Goal: Find specific page/section: Find specific page/section

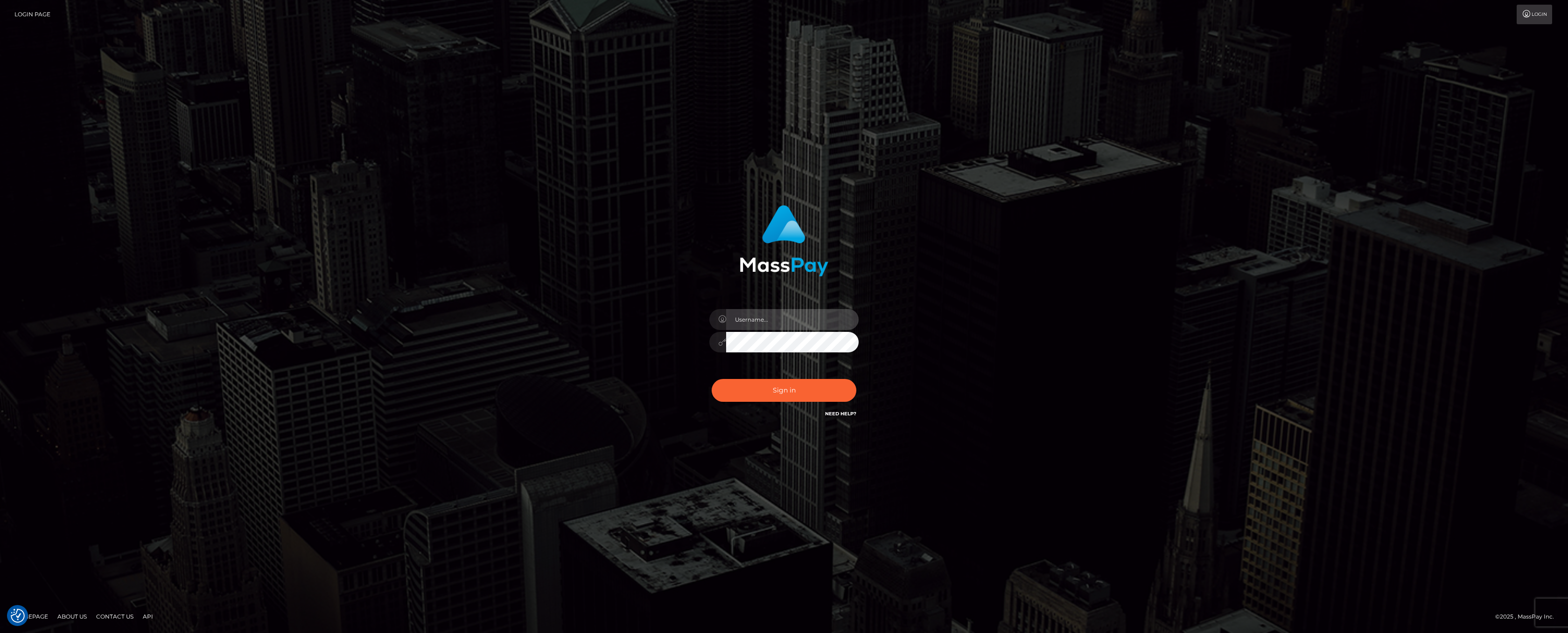
click at [758, 324] on input "text" at bounding box center [793, 319] width 133 height 21
type input "ashbil"
click at [771, 394] on button "Sign in" at bounding box center [784, 390] width 145 height 23
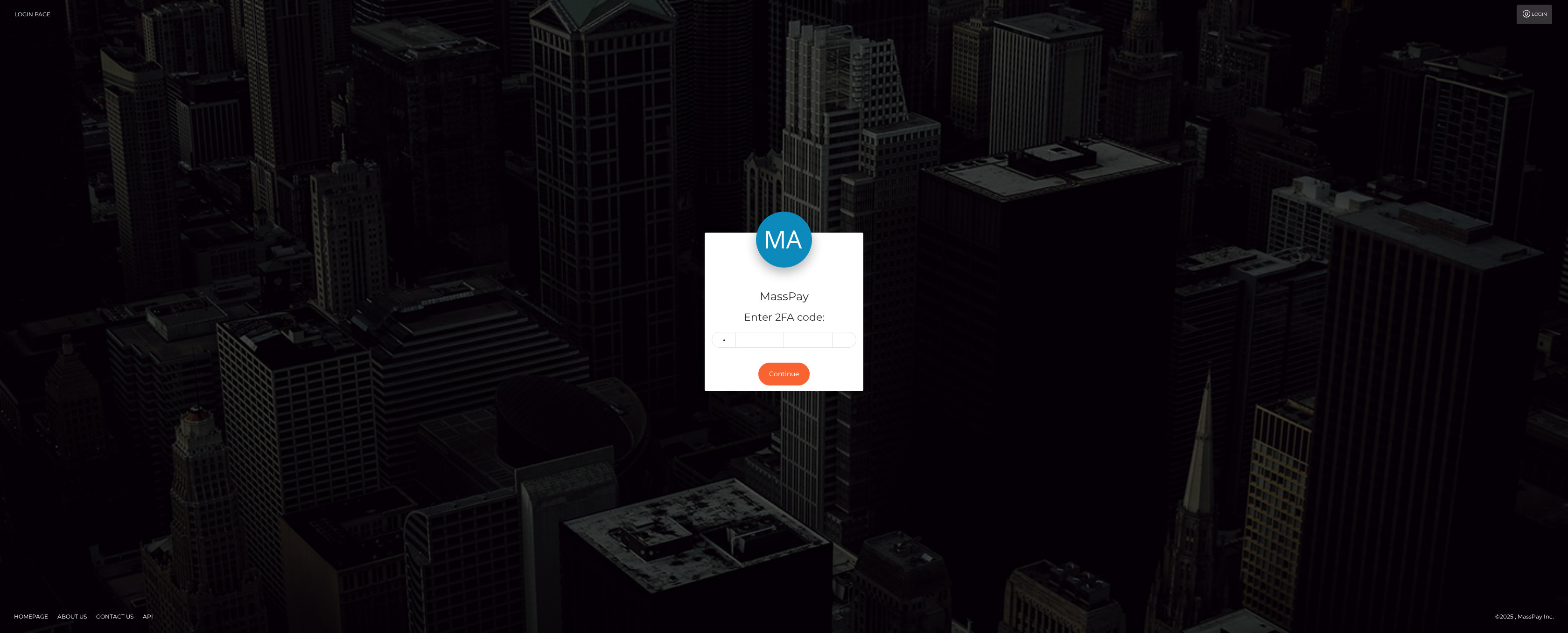
type input "8"
type input "6"
type input "0"
type input "8"
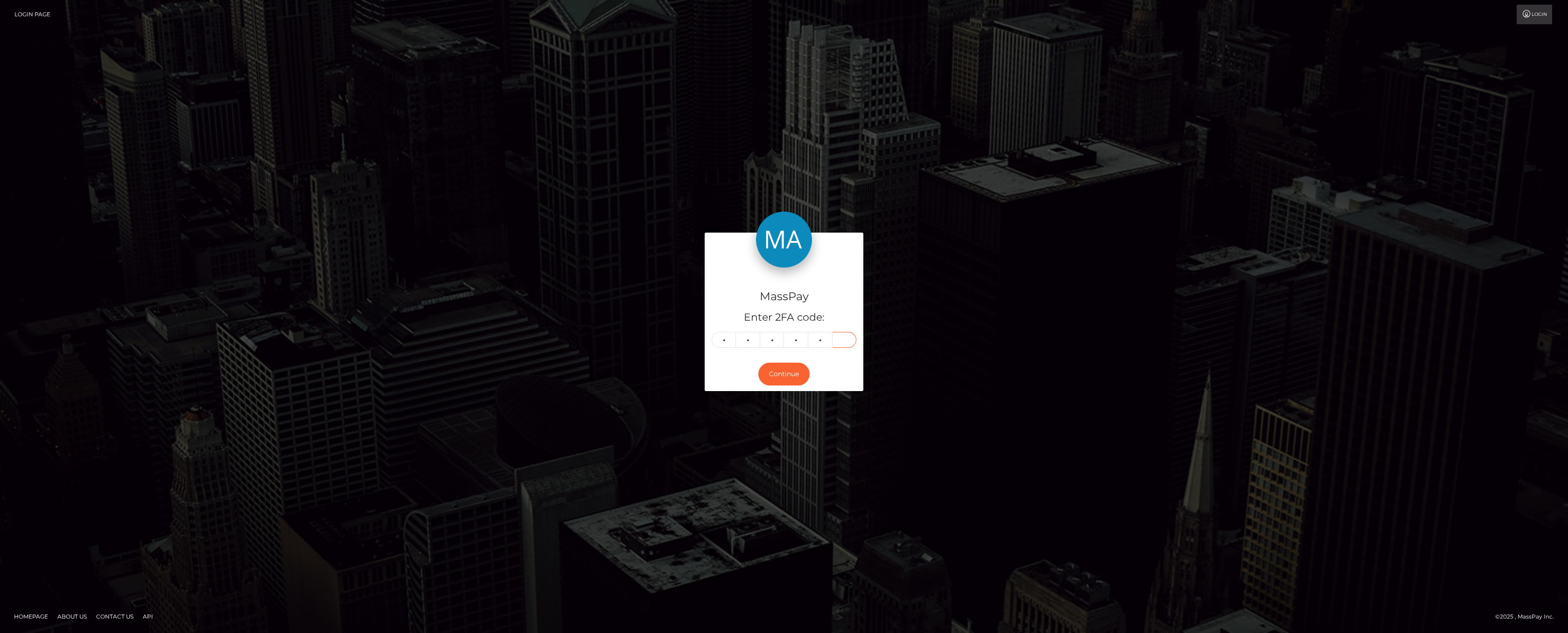
type input "9"
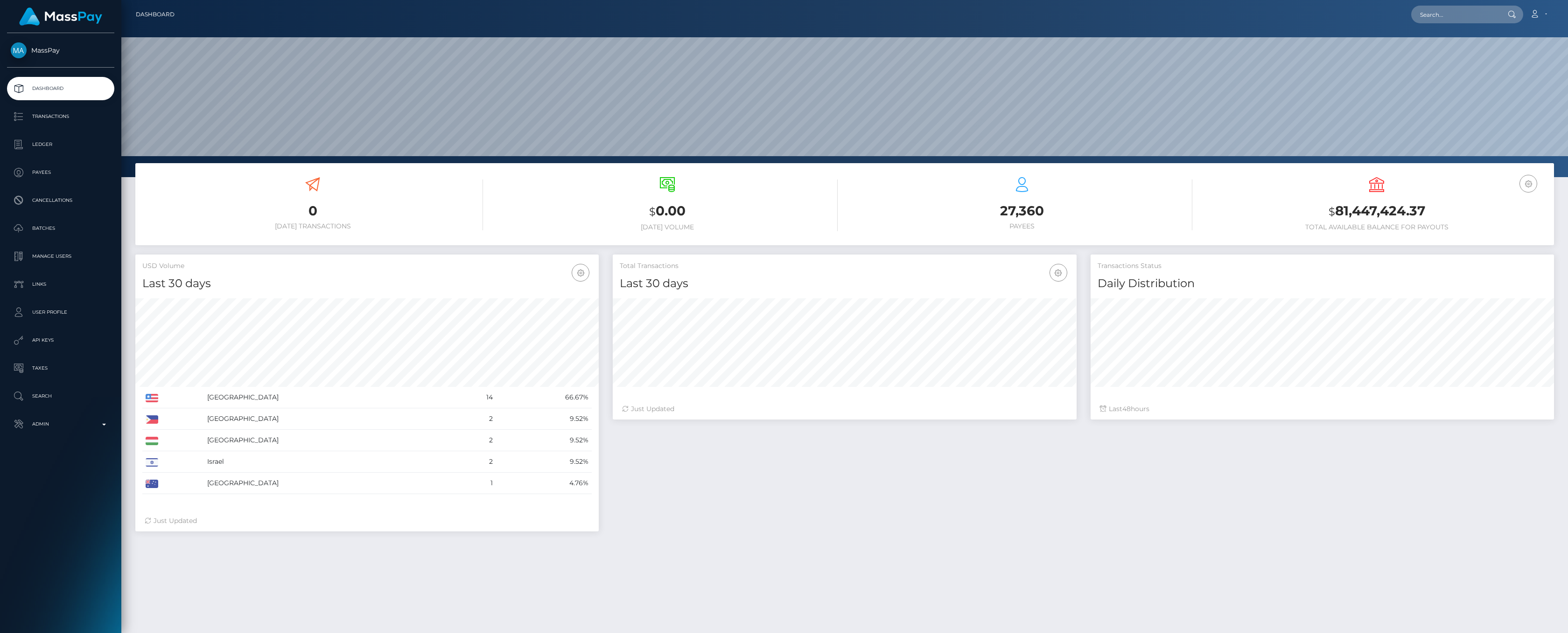
scroll to position [165, 463]
click at [99, 428] on p "Admin" at bounding box center [61, 424] width 99 height 14
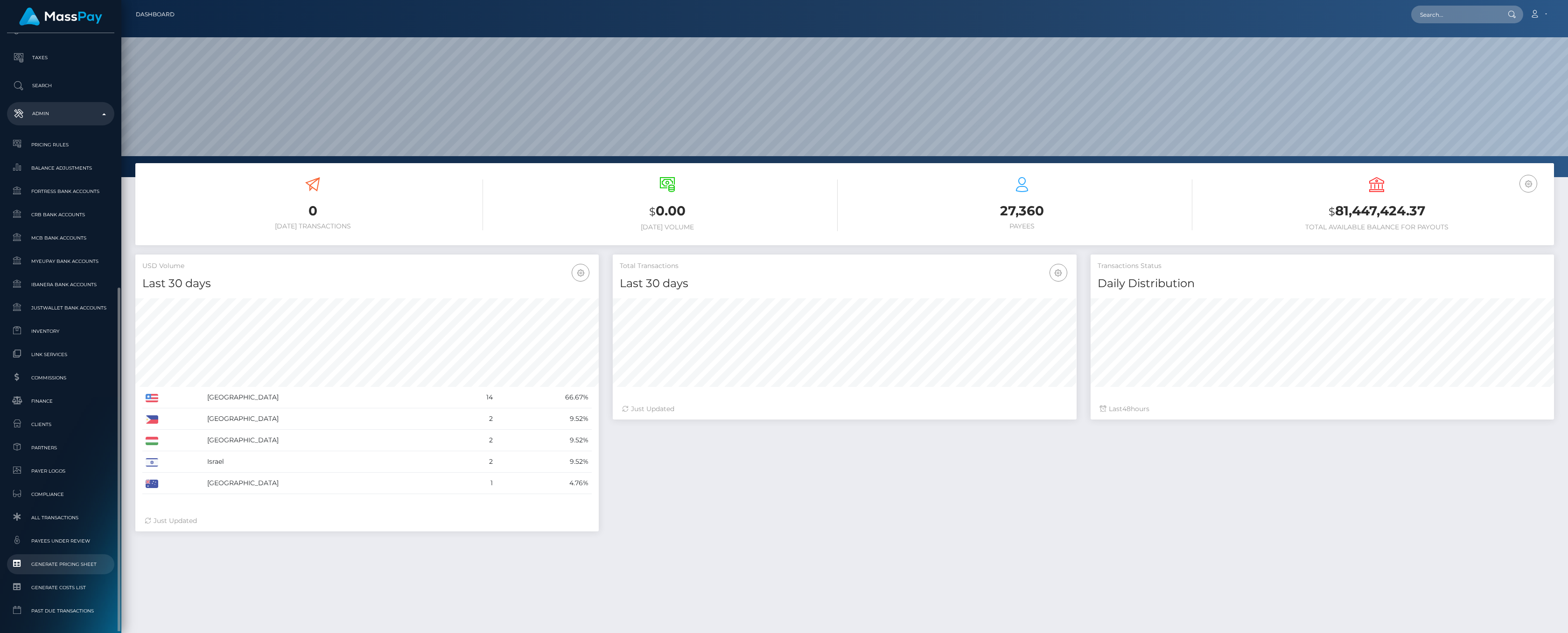
scroll to position [346, 0]
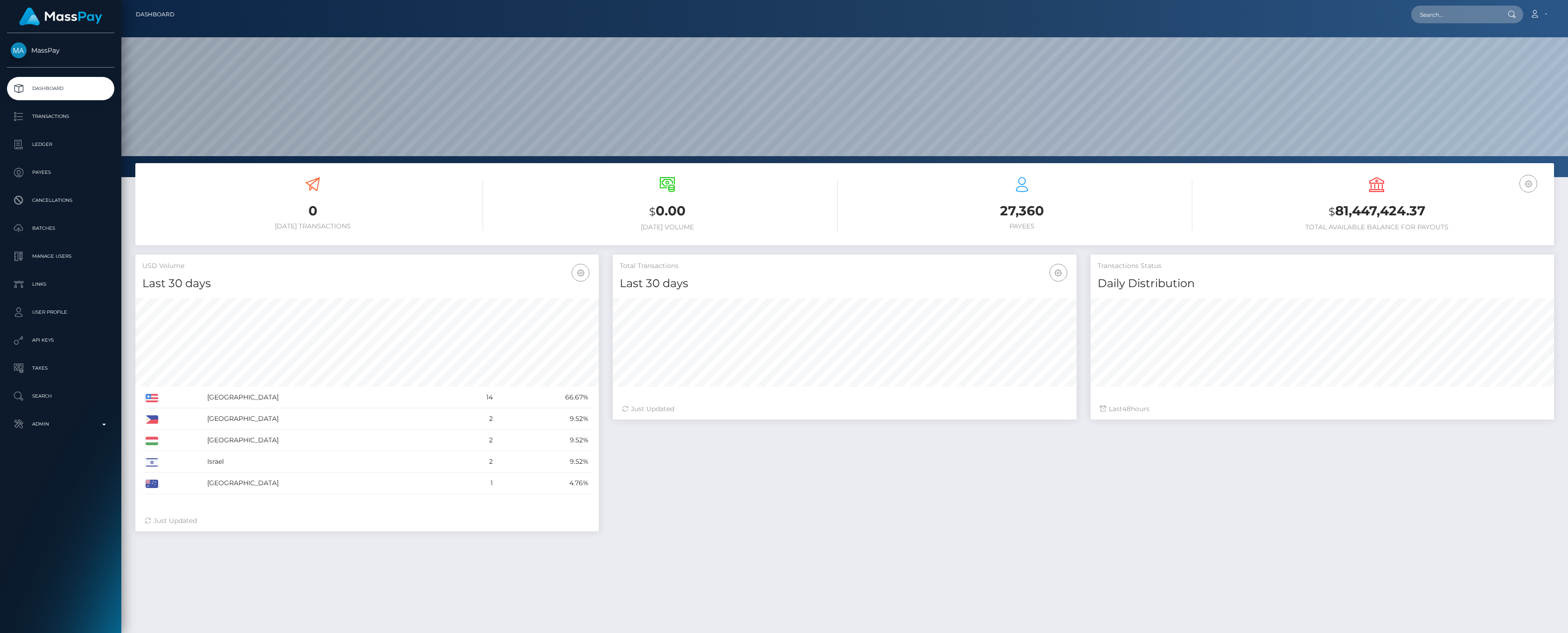
scroll to position [165, 463]
click at [109, 425] on p "Admin" at bounding box center [61, 424] width 99 height 14
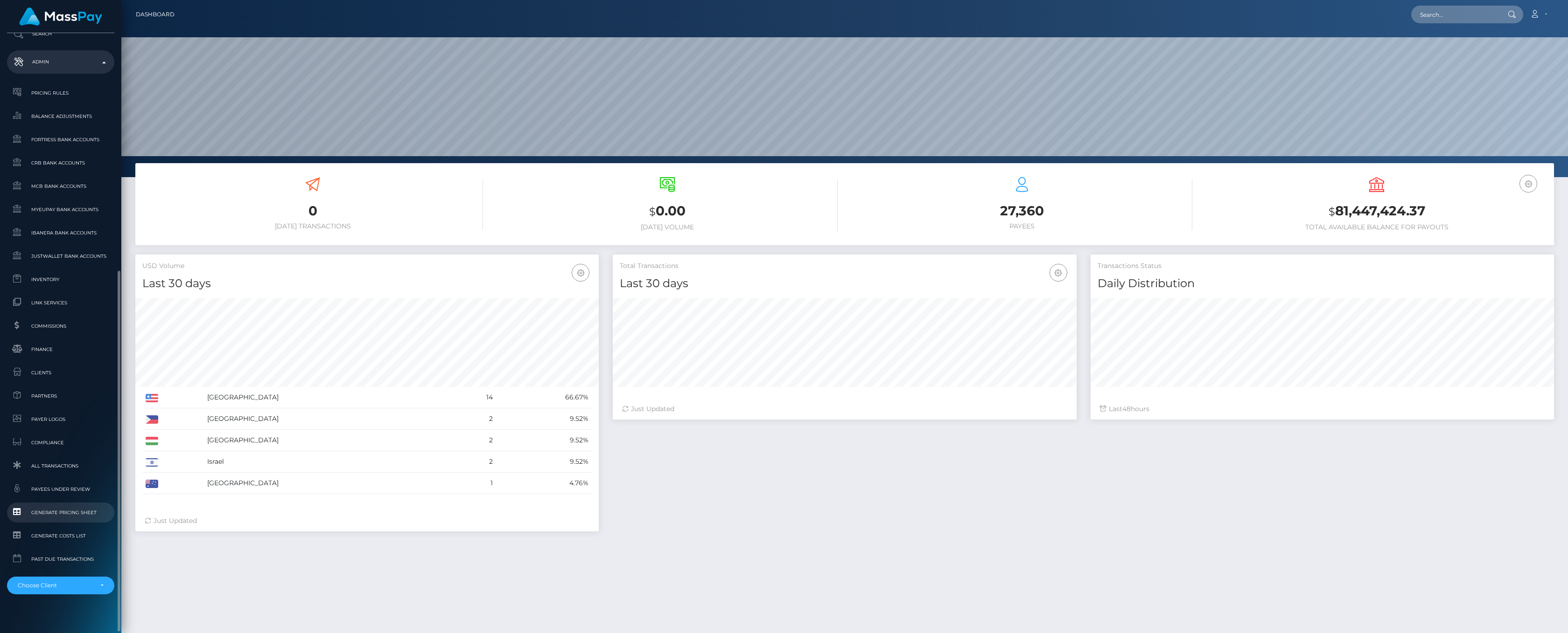
scroll to position [371, 0]
click at [101, 577] on div "Choose Client" at bounding box center [60, 577] width 86 height 7
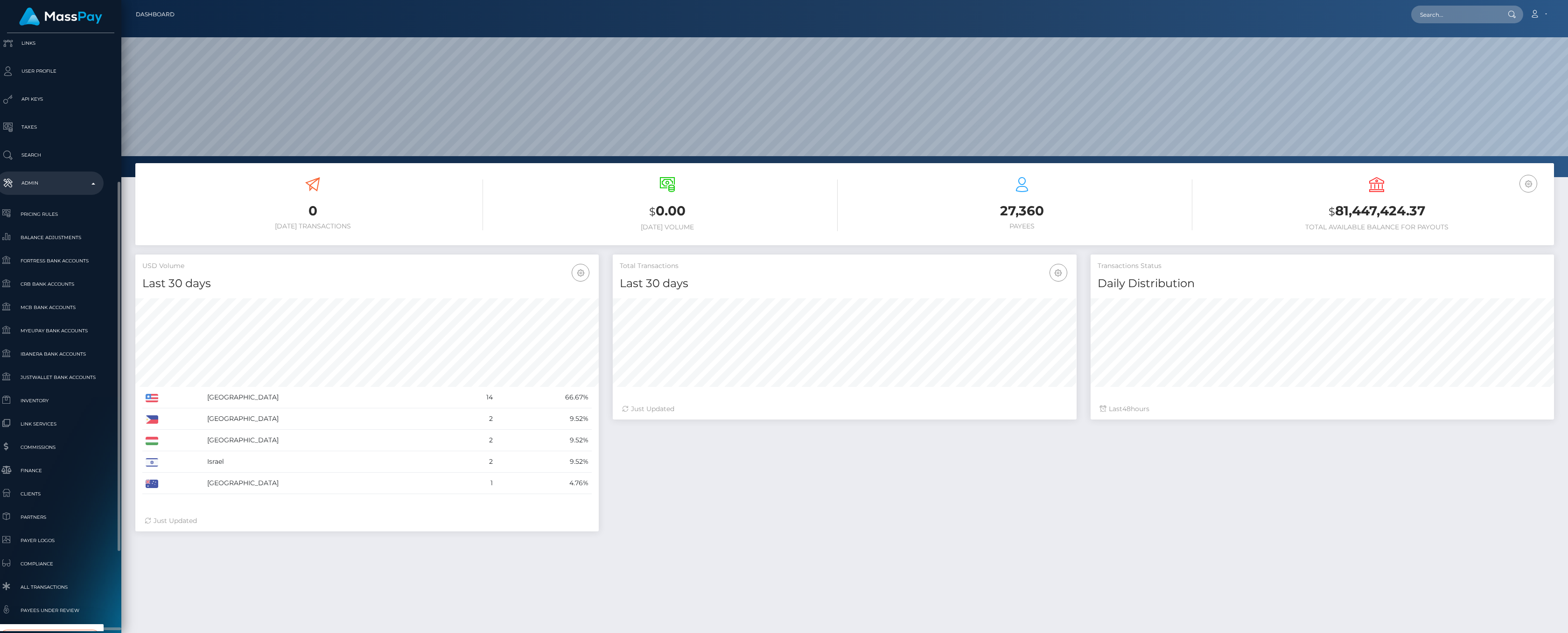
scroll to position [266, 11]
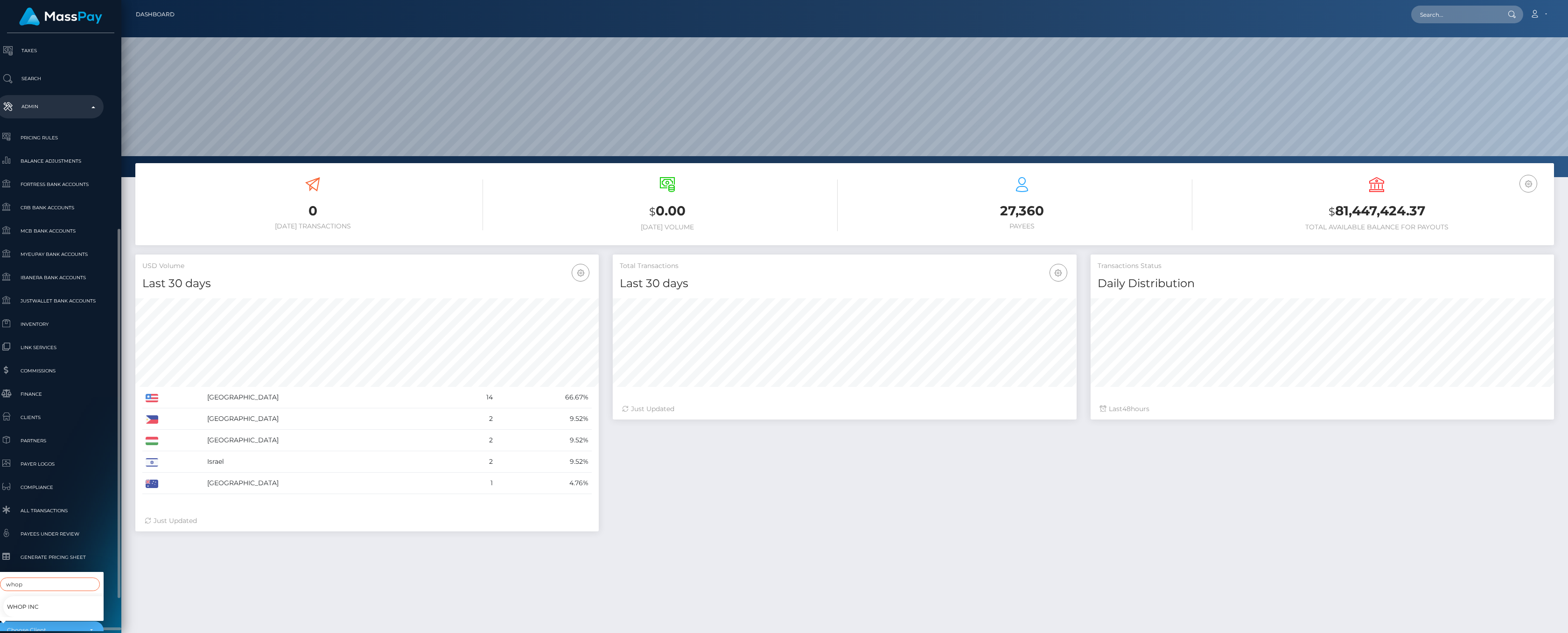
type input "whop"
click at [31, 606] on link "Whop Inc" at bounding box center [57, 606] width 108 height 21
select select "338"
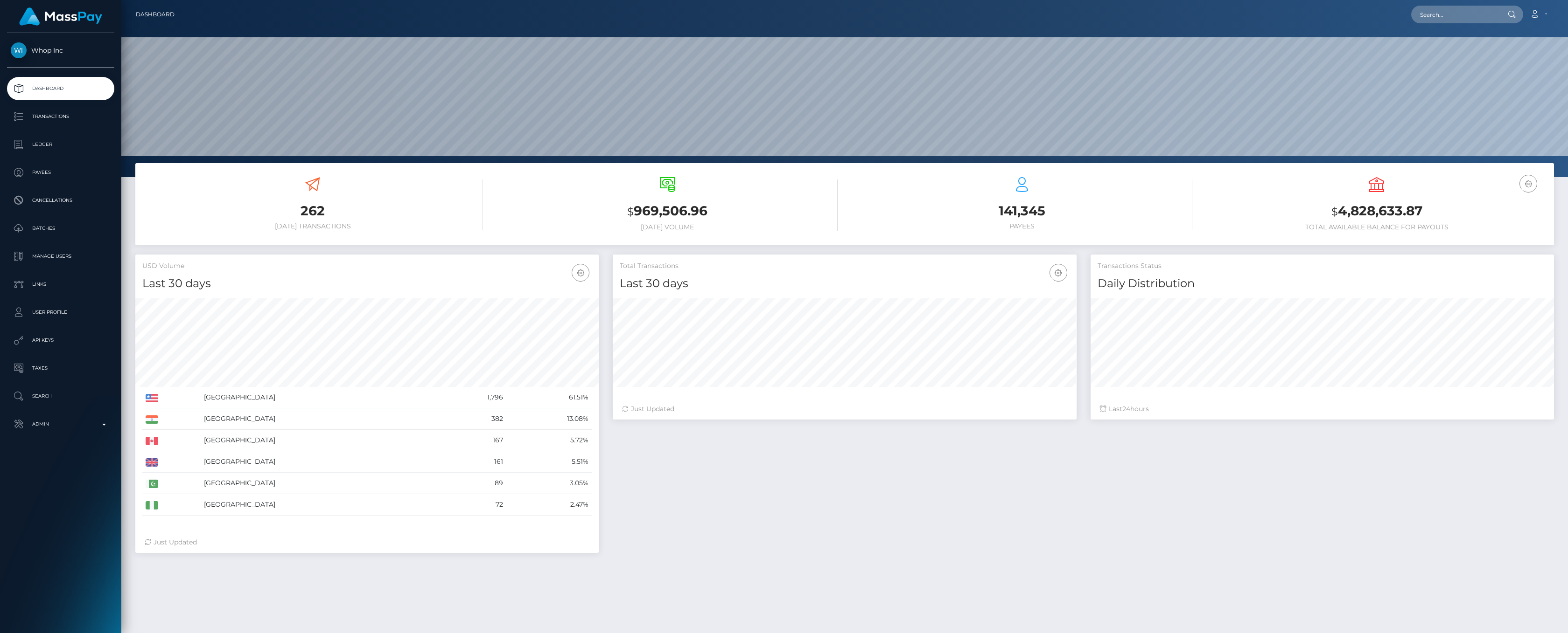
scroll to position [165, 463]
click at [53, 145] on p "Ledger" at bounding box center [61, 144] width 99 height 14
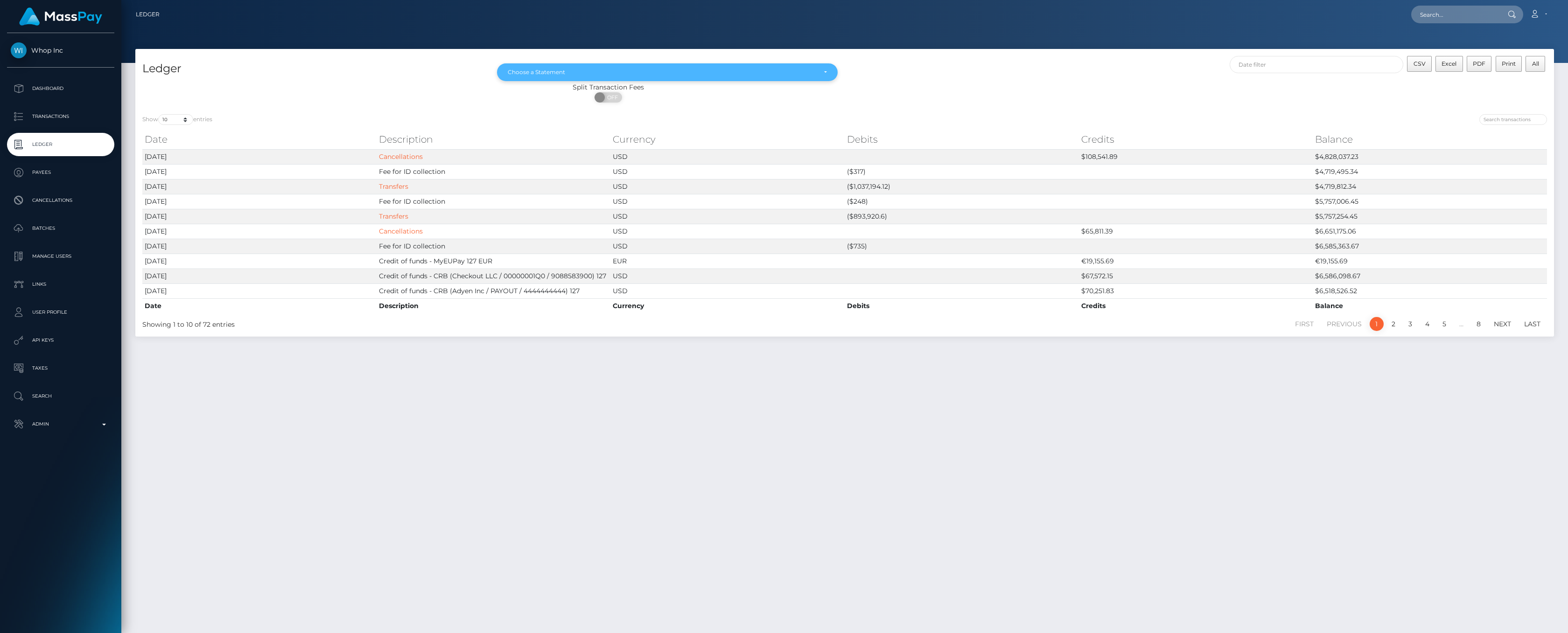
click at [773, 75] on div "Choose a Statement" at bounding box center [661, 73] width 308 height 7
click at [515, 144] on link "[DATE]" at bounding box center [668, 136] width 341 height 17
click at [721, 70] on div "[DATE]" at bounding box center [661, 73] width 308 height 7
click at [526, 155] on span "Aug 2025" at bounding box center [517, 155] width 19 height 8
select select "Aug 2025"
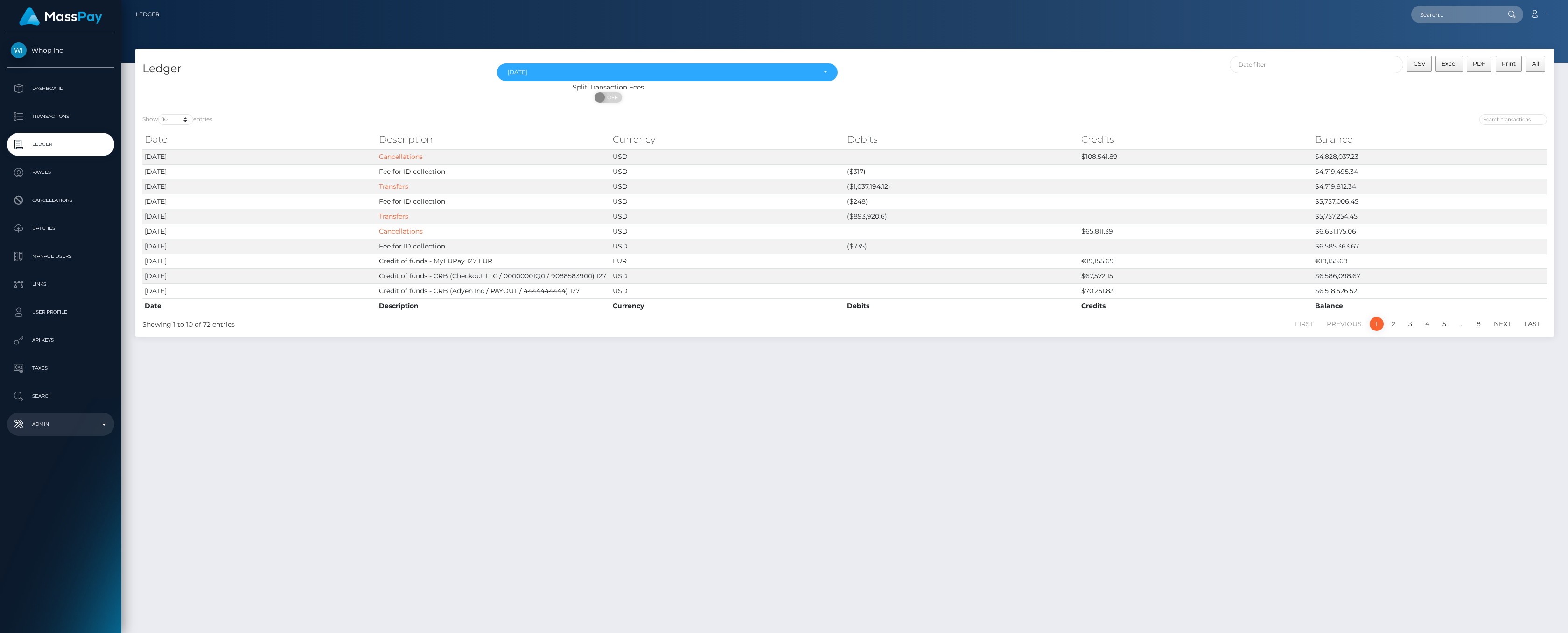
click at [107, 423] on p "Admin" at bounding box center [61, 424] width 99 height 14
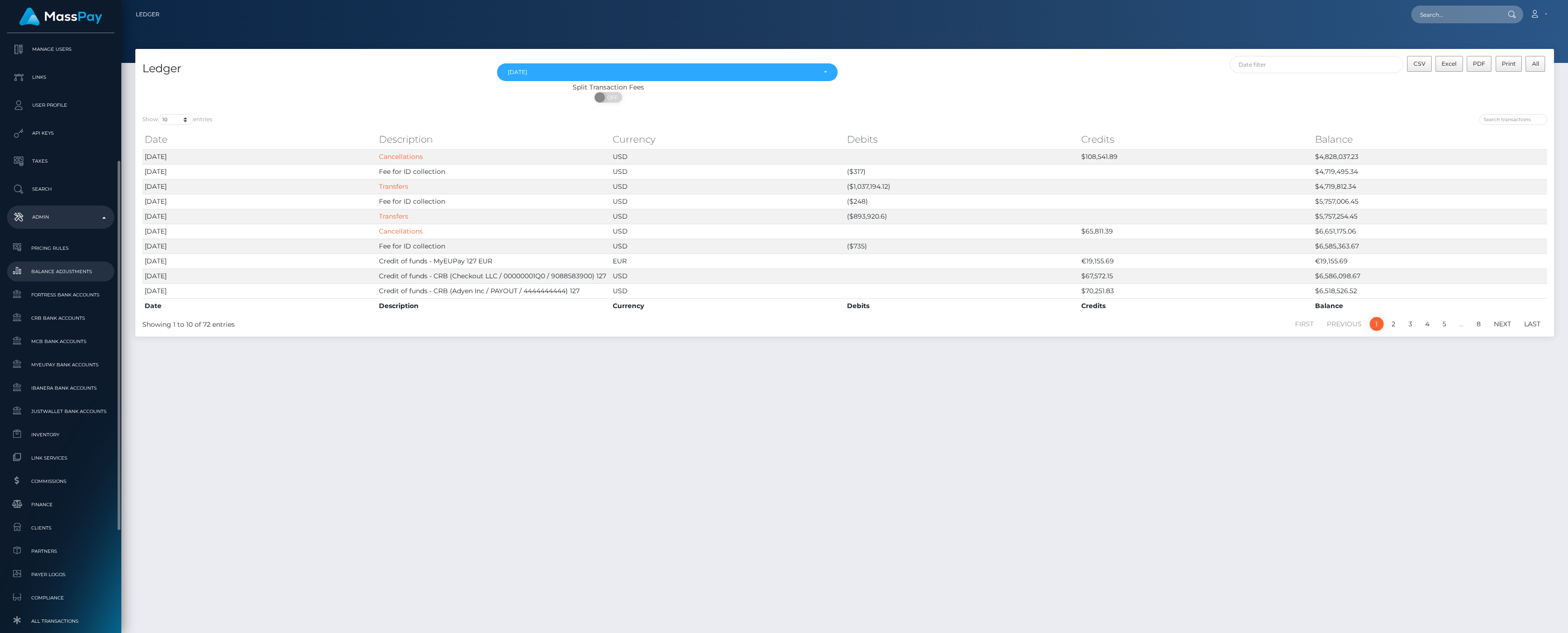
scroll to position [259, 0]
click at [57, 456] on span "Finance" at bounding box center [61, 454] width 99 height 11
drag, startPoint x: 593, startPoint y: 376, endPoint x: 528, endPoint y: 414, distance: 75.3
click at [528, 414] on div "Ledger May 2025 Jun 2025 Jul 2025 Aug 2025 Aug 2025 May 2025 Jun 2025 Jul 2025 …" at bounding box center [844, 337] width 1446 height 576
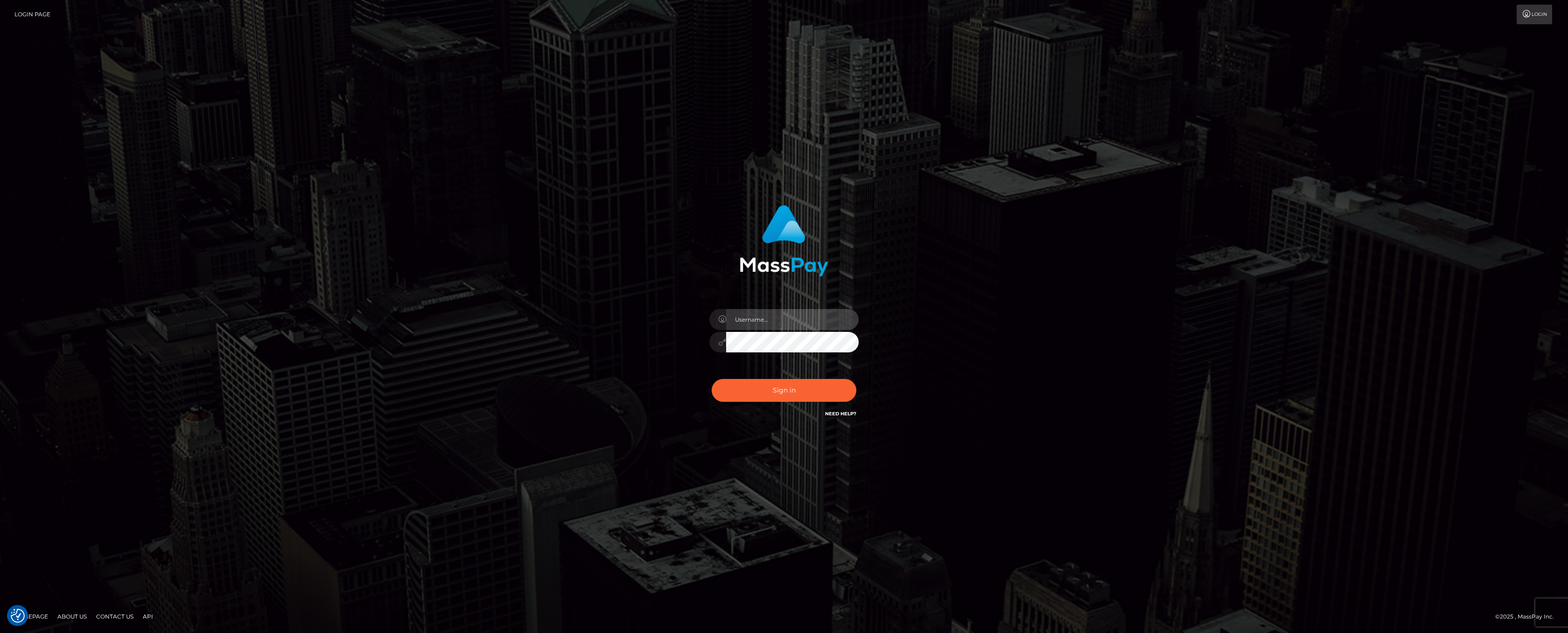
click at [745, 316] on input "text" at bounding box center [793, 319] width 133 height 21
type input "ashbil"
click at [777, 387] on button "Sign in" at bounding box center [784, 390] width 145 height 23
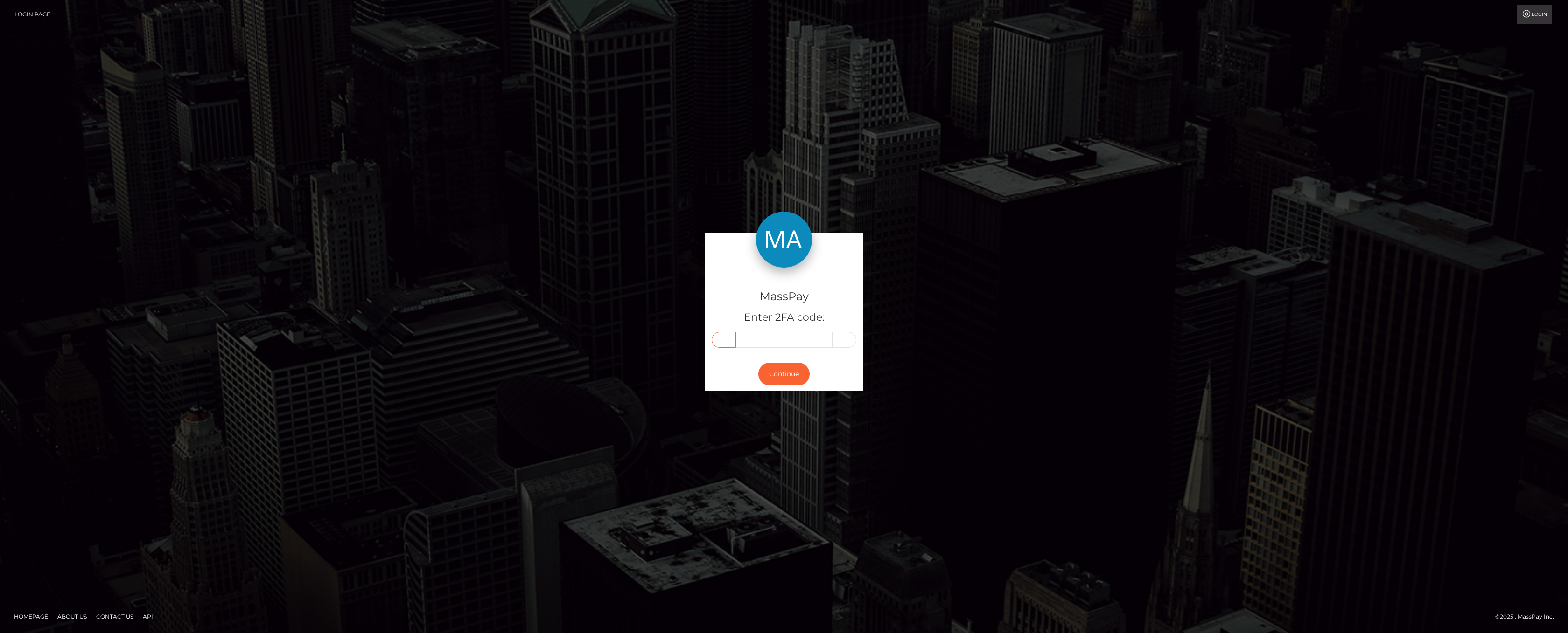
click at [729, 344] on input "text" at bounding box center [724, 340] width 24 height 16
type input "5"
type input "7"
type input "3"
type input "4"
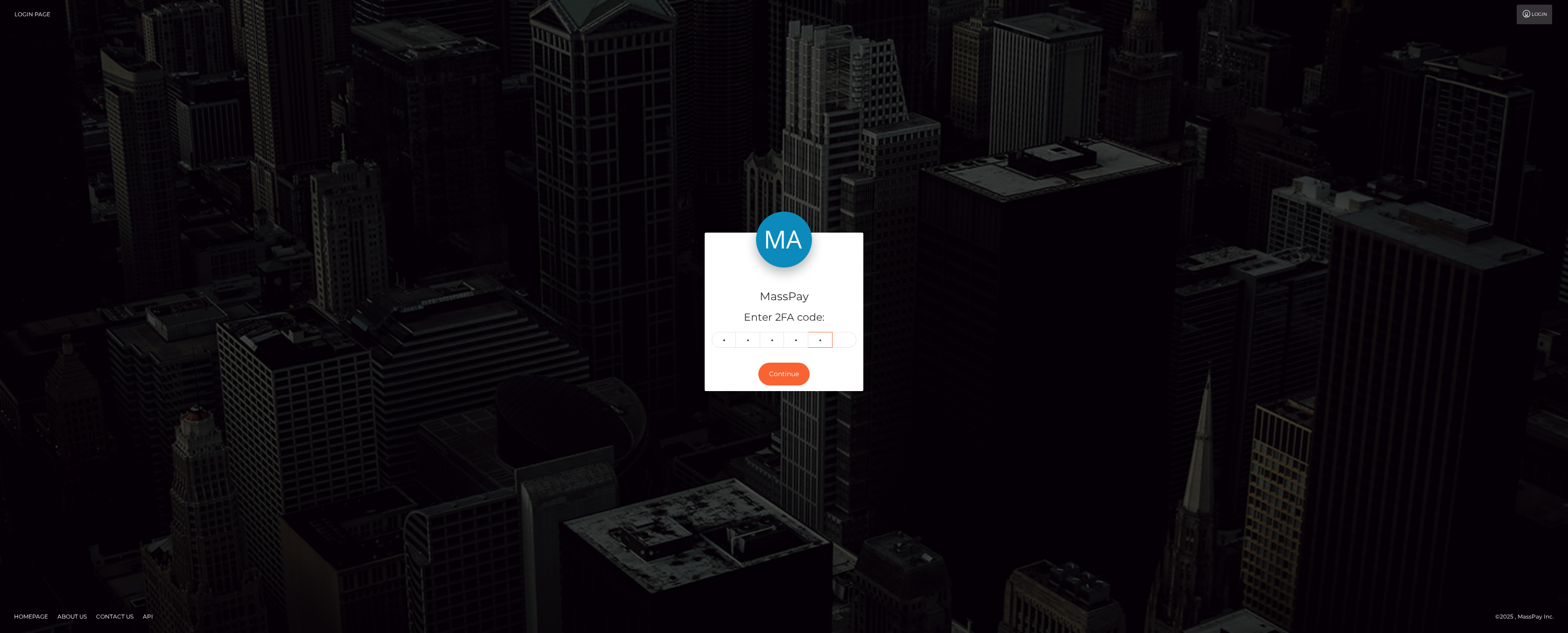
type input "3"
type input "2"
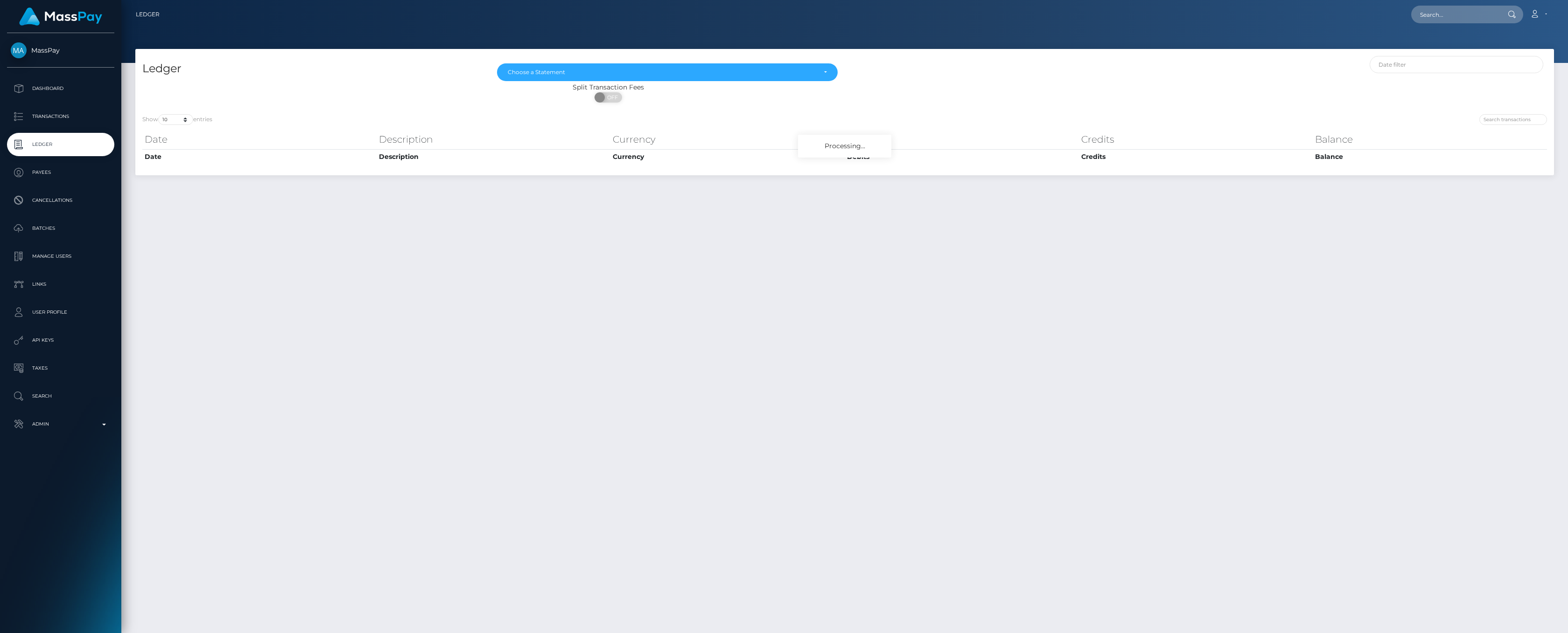
select select
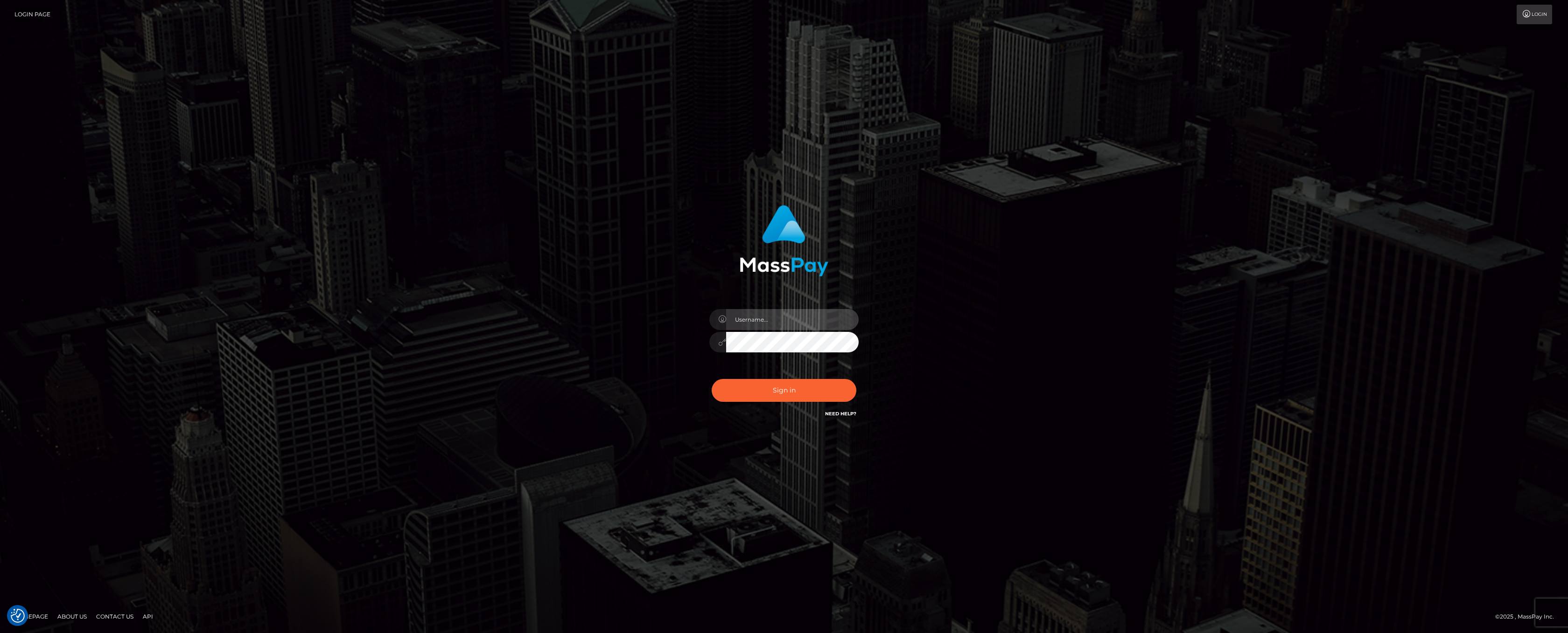
click at [789, 312] on input "text" at bounding box center [793, 319] width 133 height 21
type input "ashbil"
click at [787, 380] on button "Sign in" at bounding box center [784, 390] width 145 height 23
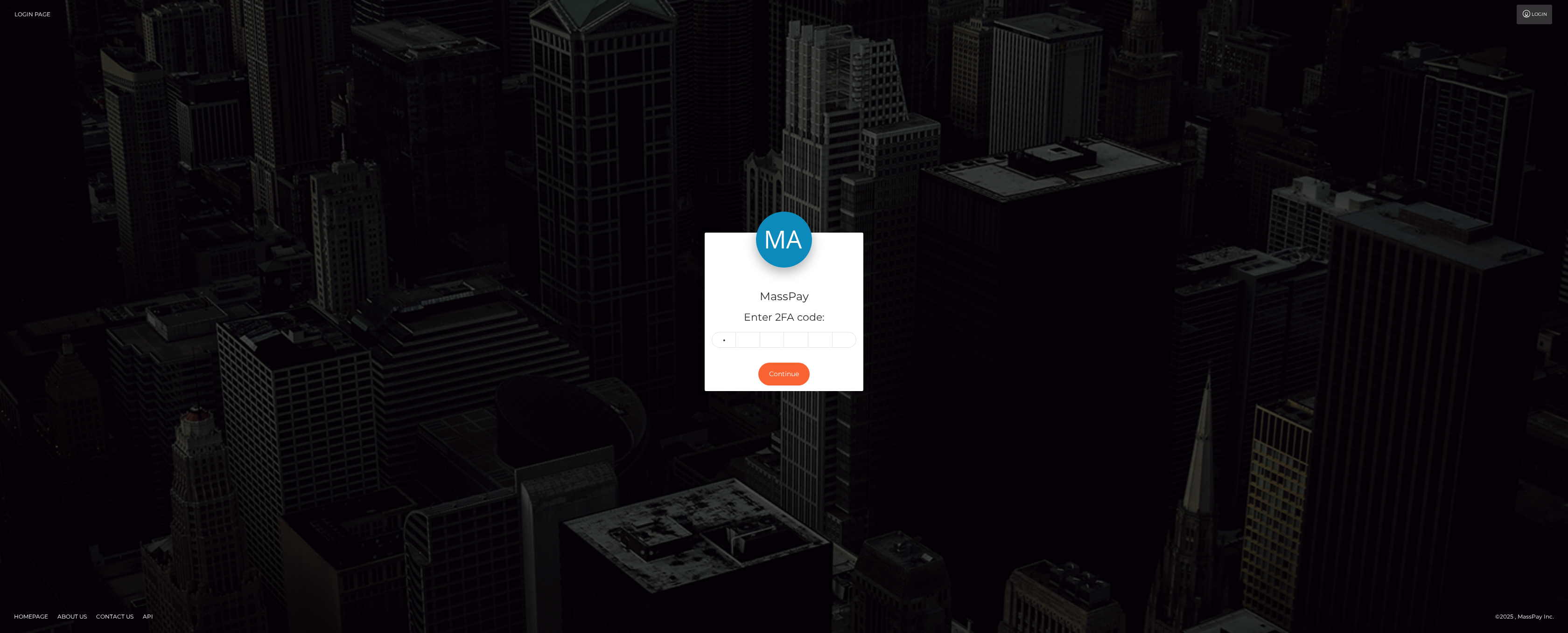
type input "2"
type input "5"
type input "0"
type input "5"
type input "1"
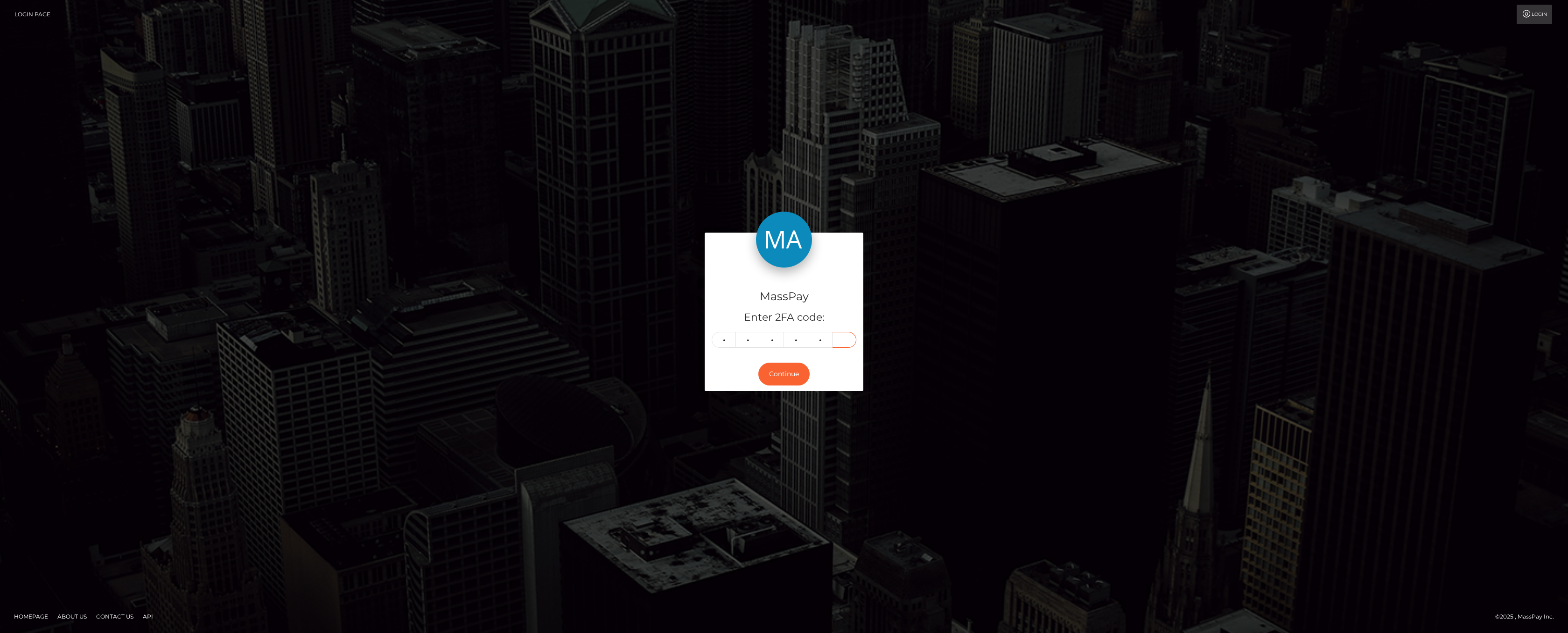
type input "5"
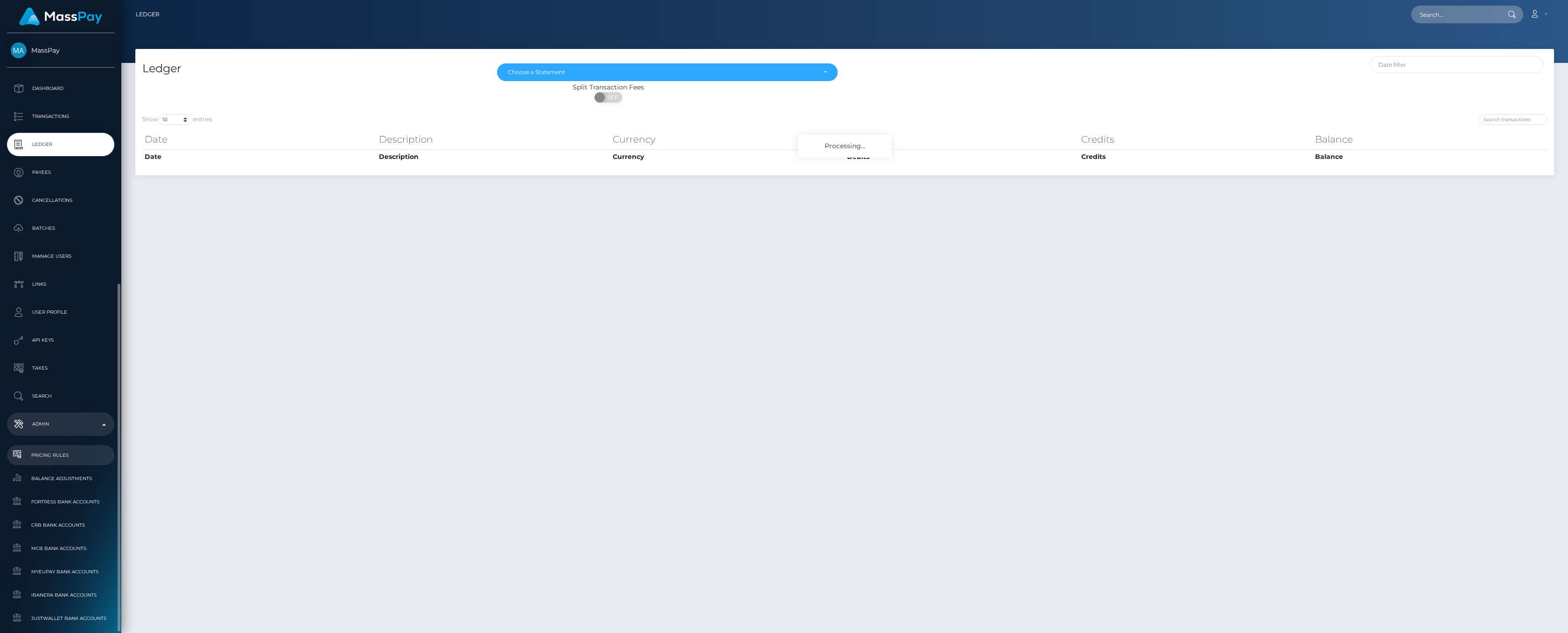
scroll to position [371, 0]
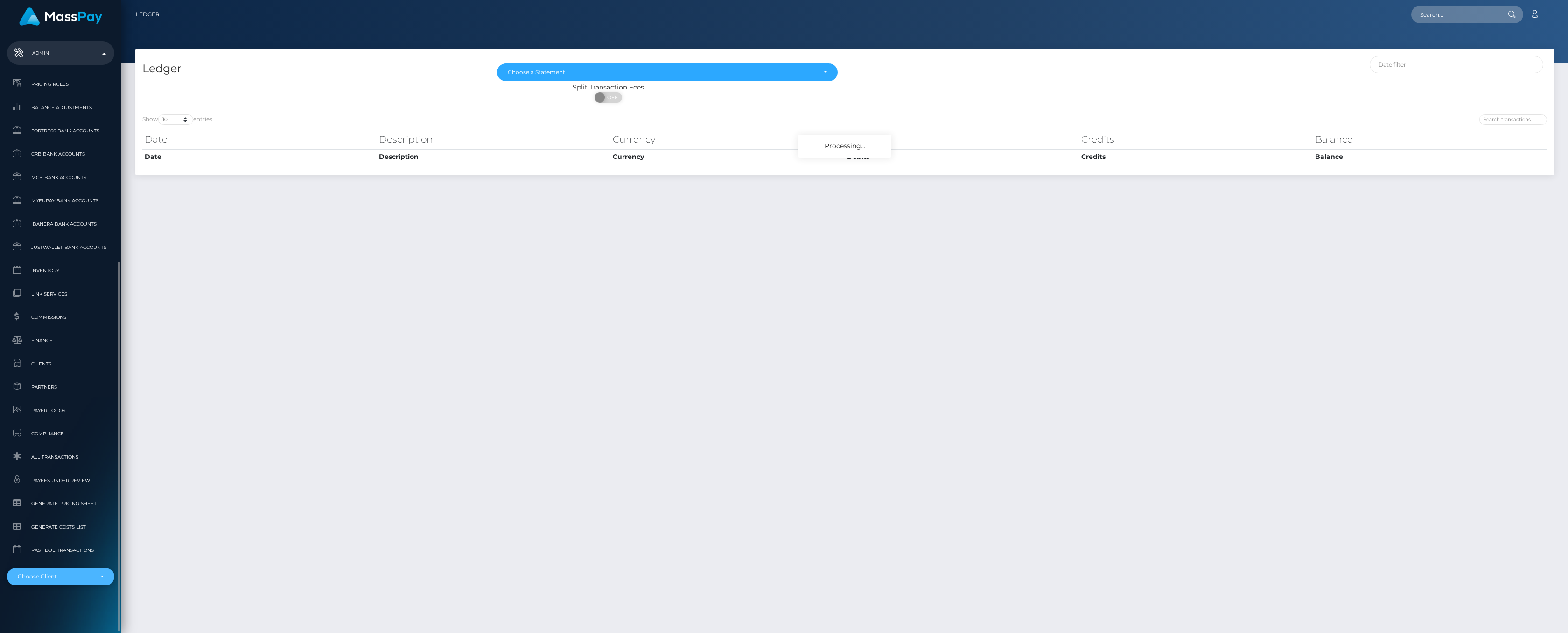
click at [97, 580] on div "Choose Client" at bounding box center [60, 577] width 86 height 7
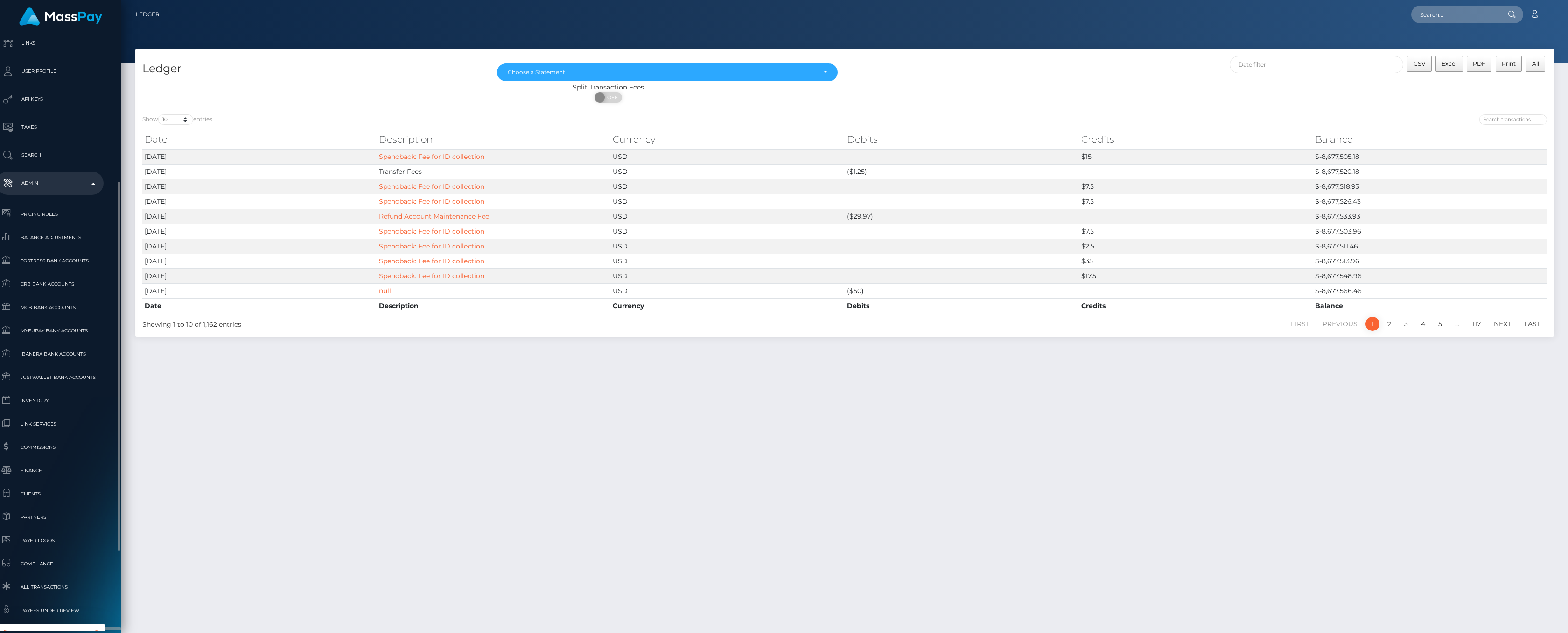
scroll to position [266, 11]
type input "whop"
select select "338"
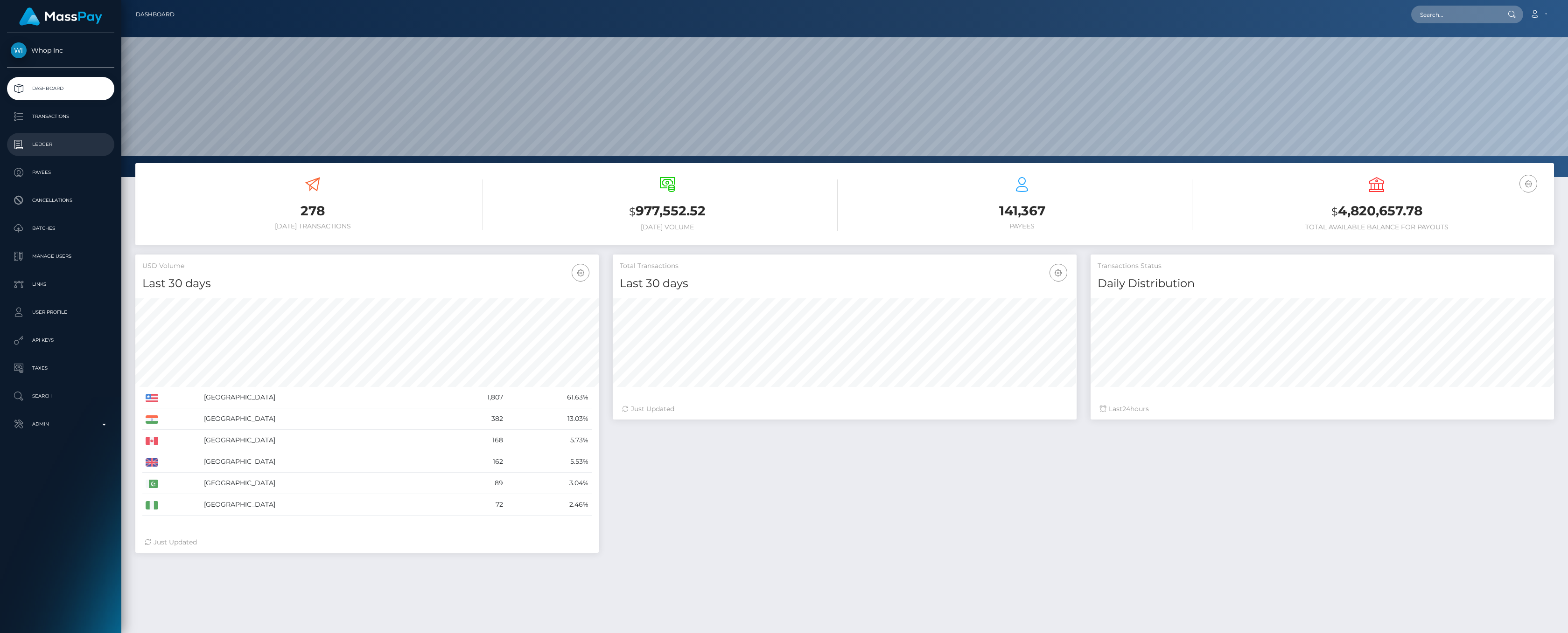
click at [34, 155] on link "Ledger" at bounding box center [61, 144] width 108 height 23
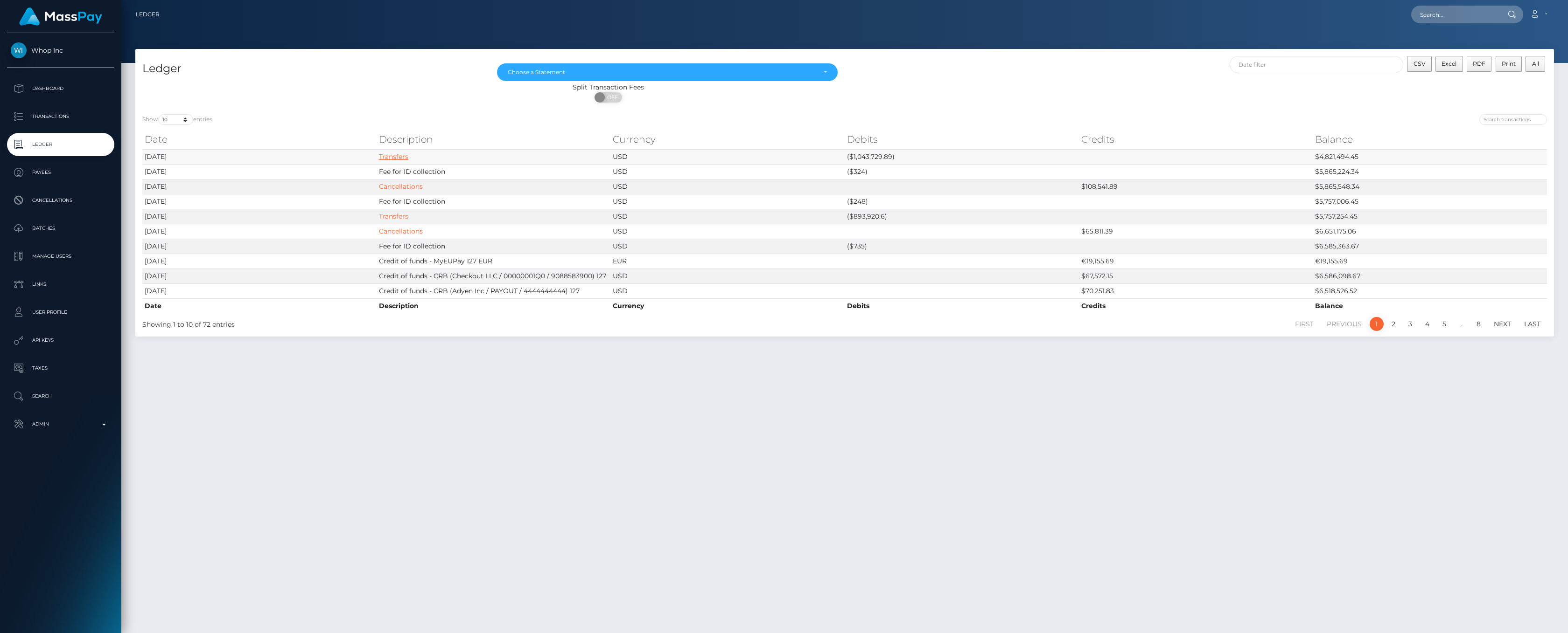
click at [401, 153] on link "Transfers" at bounding box center [394, 156] width 29 height 8
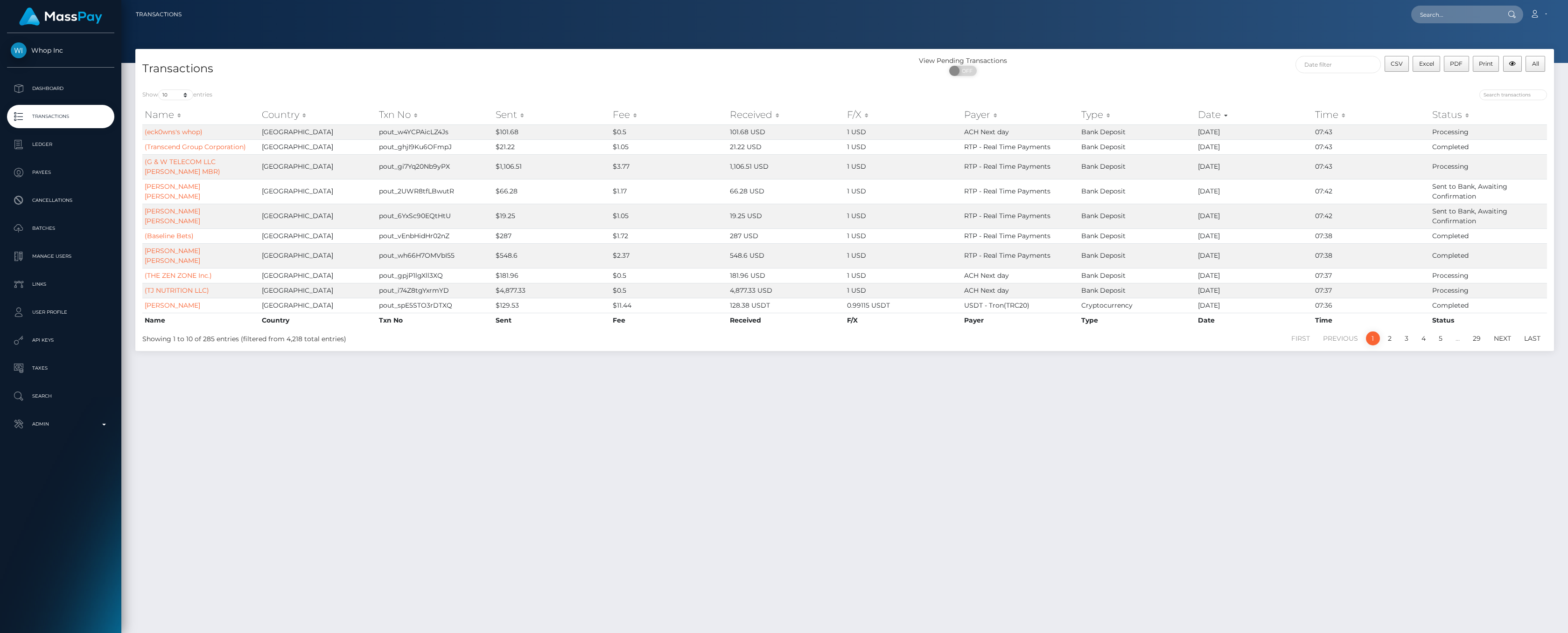
click at [517, 114] on th "Sent" at bounding box center [552, 115] width 117 height 18
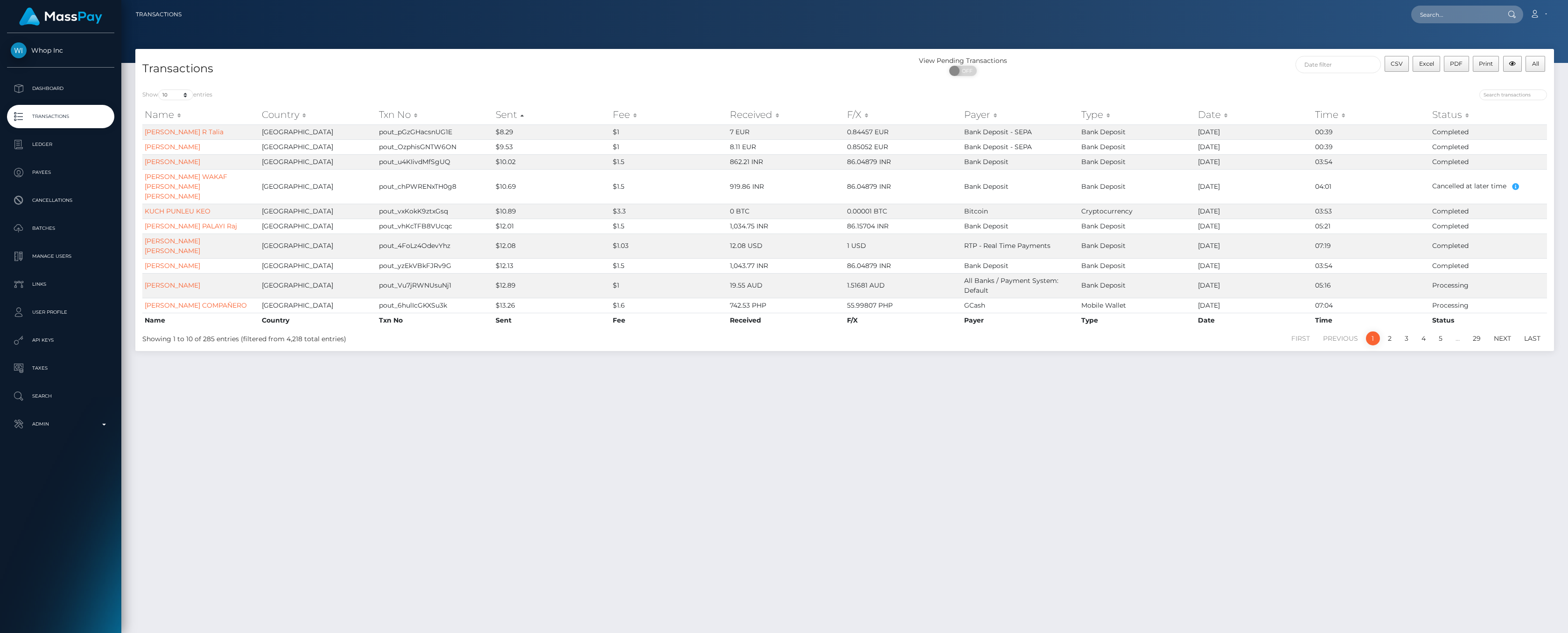
click at [517, 114] on th "Sent" at bounding box center [552, 115] width 117 height 18
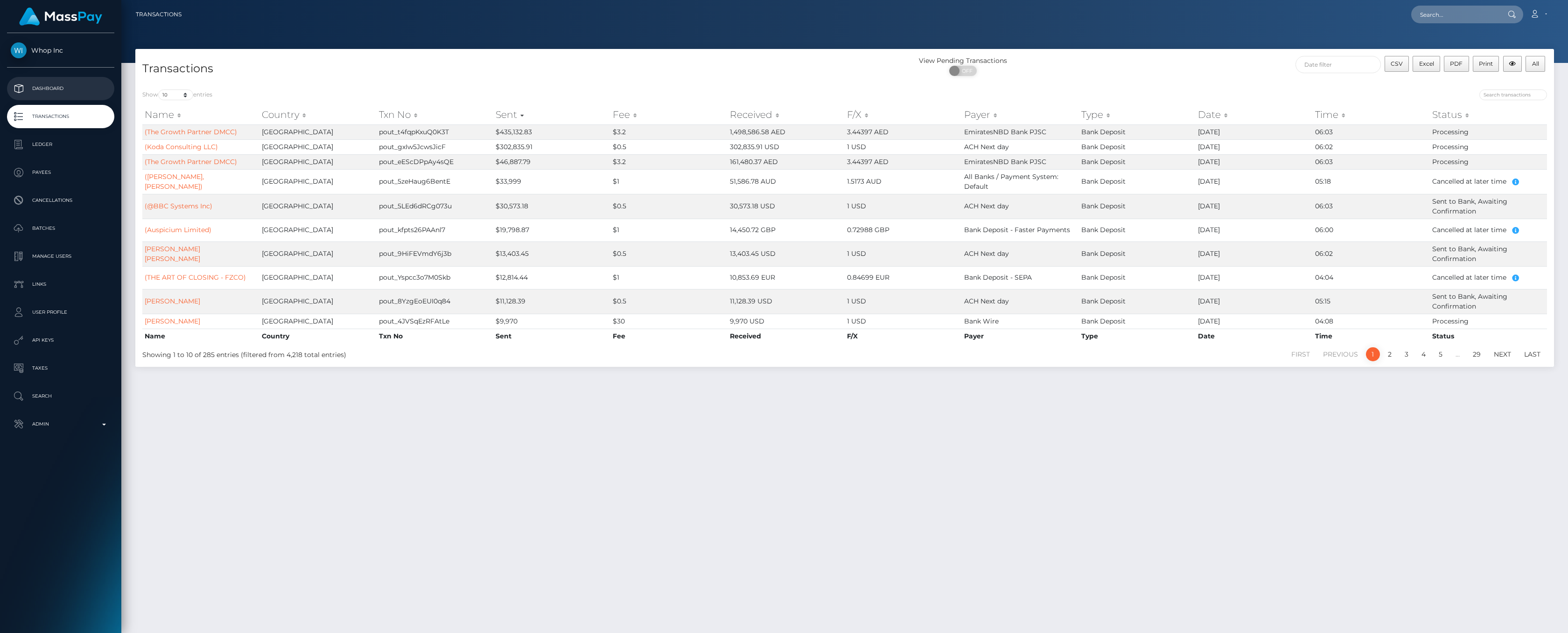
click at [53, 98] on link "Dashboard" at bounding box center [61, 88] width 108 height 23
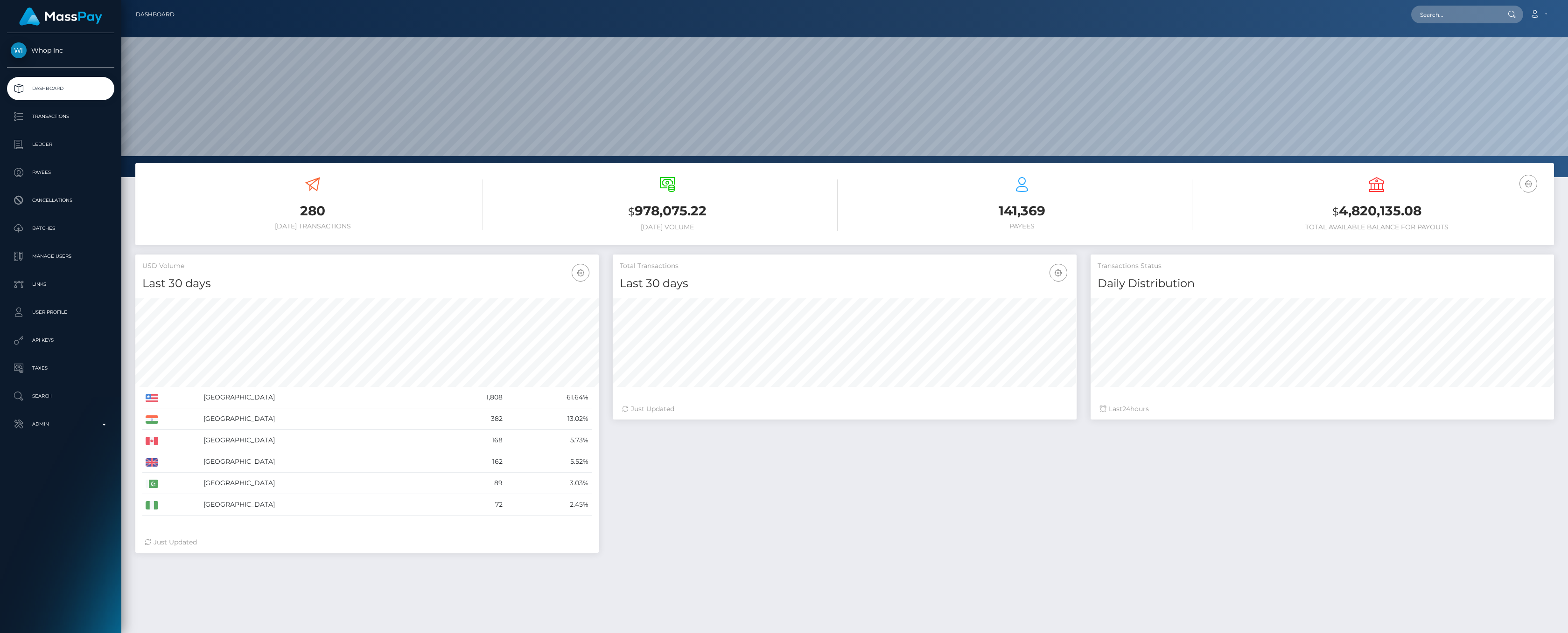
scroll to position [165, 463]
click at [53, 121] on p "Transactions" at bounding box center [61, 116] width 99 height 14
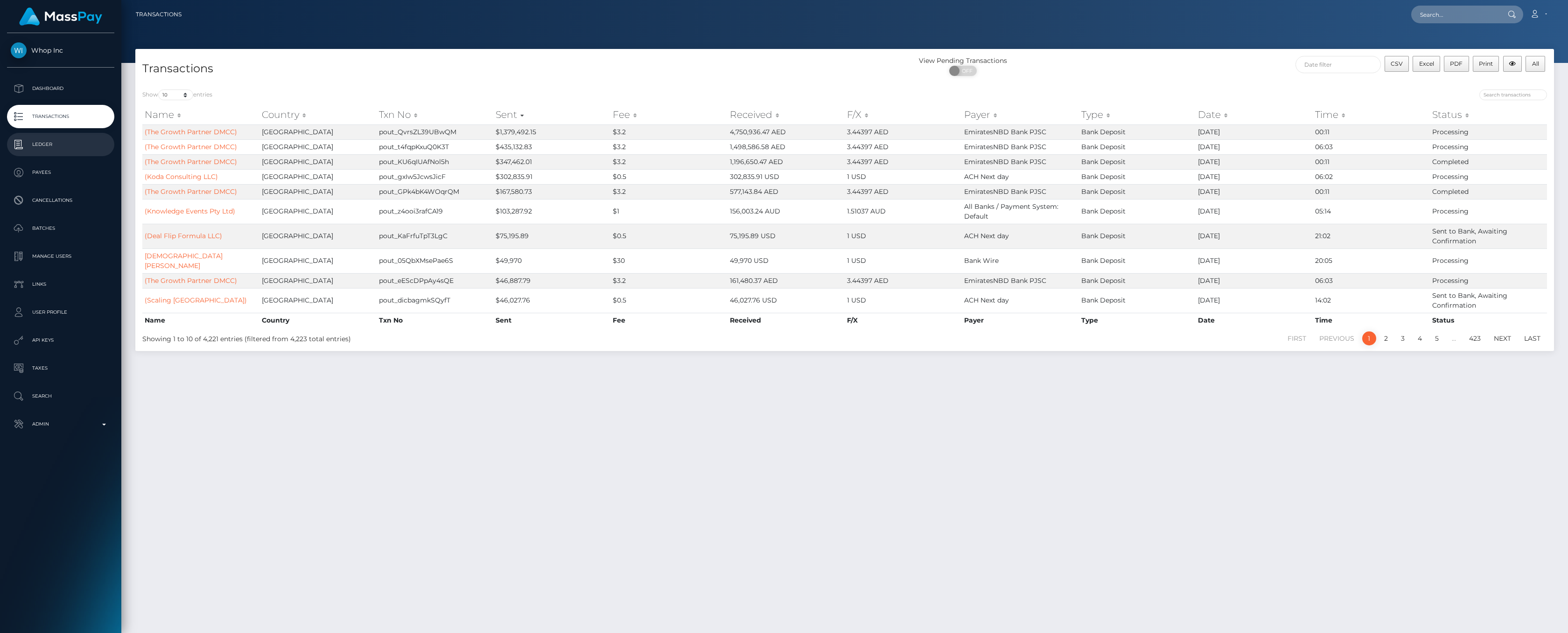
click at [53, 151] on p "Ledger" at bounding box center [61, 144] width 99 height 14
